Goal: Information Seeking & Learning: Learn about a topic

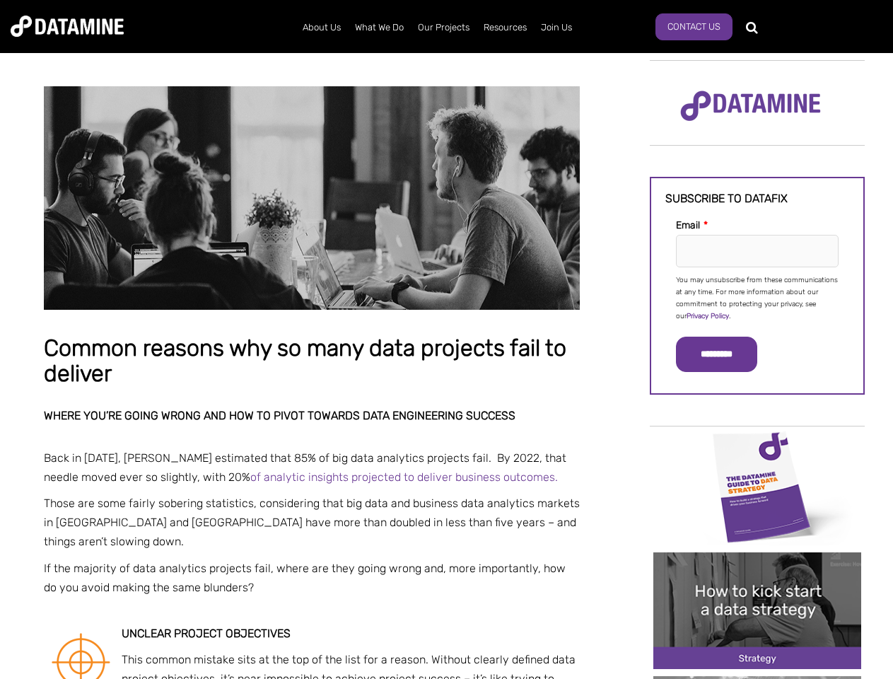
click at [757, 297] on p "You may unsubscribe from these communications at any time. For more information…" at bounding box center [757, 298] width 163 height 48
click at [725, 354] on input "*********" at bounding box center [716, 354] width 81 height 35
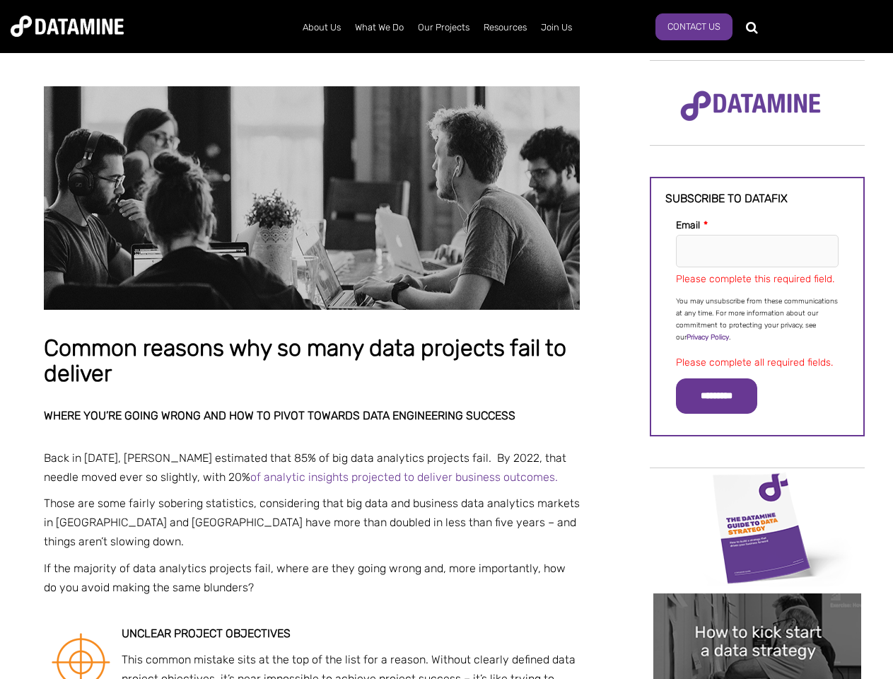
click at [757, 486] on img "Image grid with {{ image_count }} images." at bounding box center [757, 527] width 208 height 117
click at [757, 486] on div "✕" at bounding box center [446, 339] width 893 height 679
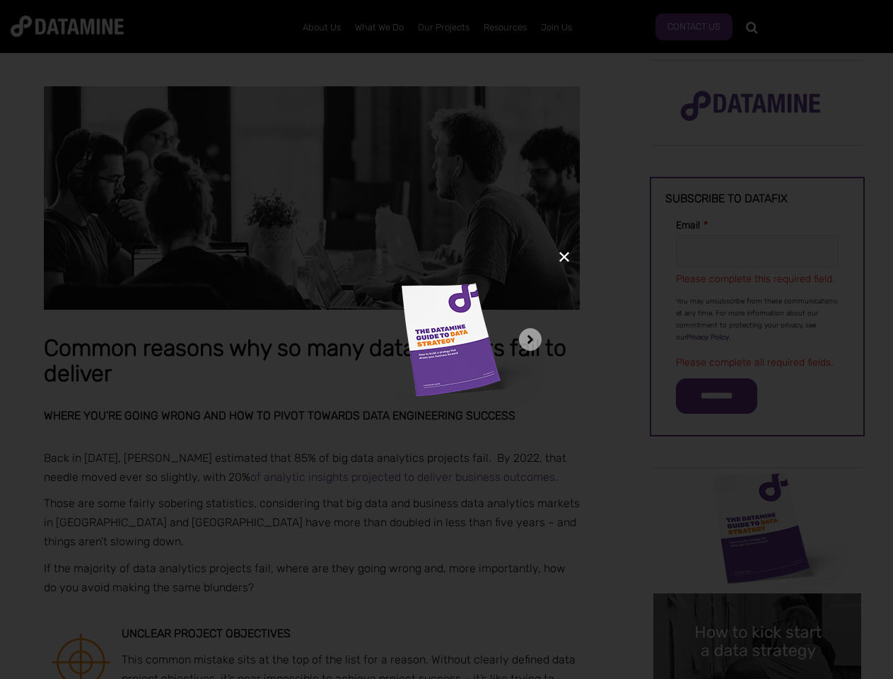
click at [757, 610] on div "✕" at bounding box center [446, 339] width 893 height 679
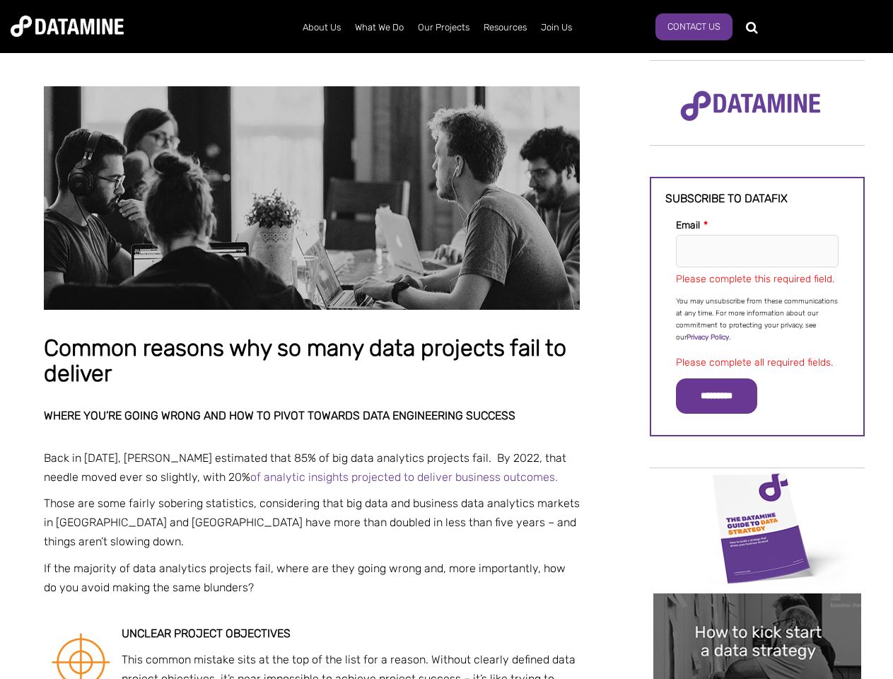
click at [757, 610] on img "Image grid with {{ image_count }} images." at bounding box center [757, 651] width 208 height 117
click at [757, 677] on div "✕" at bounding box center [446, 339] width 893 height 679
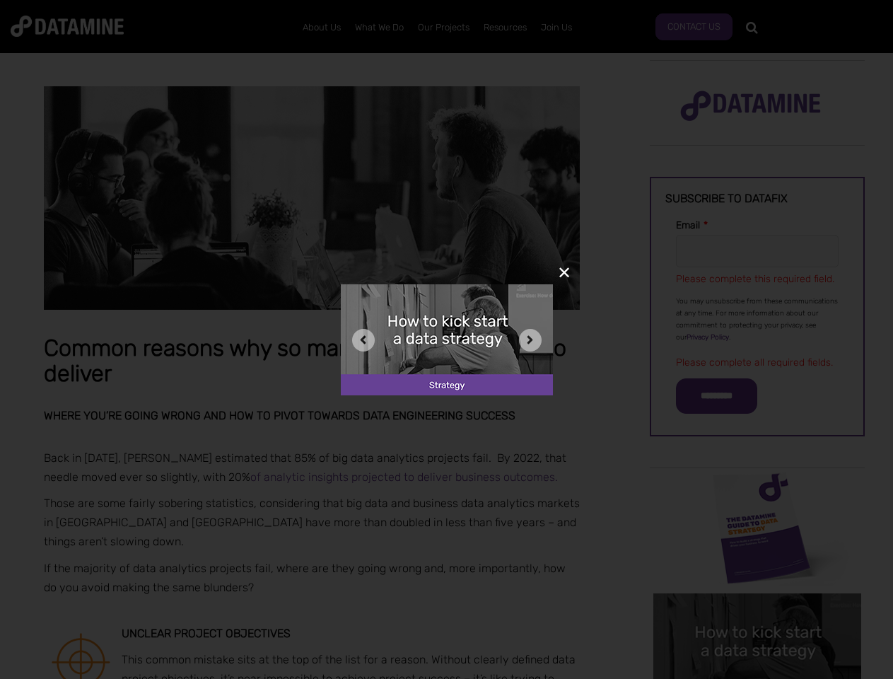
click at [757, 677] on div "✕" at bounding box center [446, 339] width 893 height 679
